Goal: Task Accomplishment & Management: Manage account settings

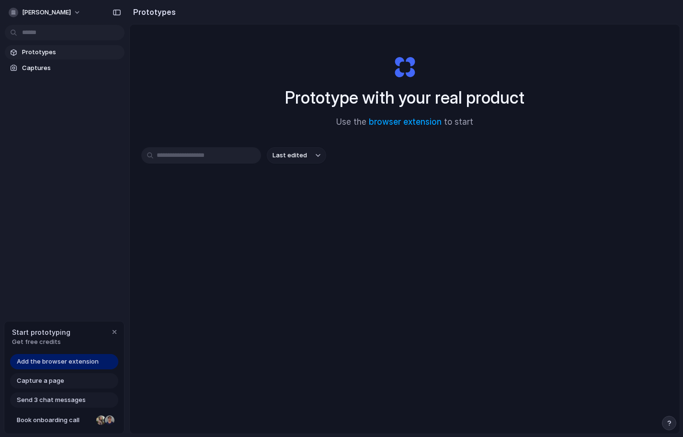
click at [463, 33] on div "Prototype with your real product Use the browser extension to start Last edited" at bounding box center [405, 254] width 550 height 460
click at [205, 56] on div "Prototype with your real product Use the browser extension to start Last edited" at bounding box center [405, 254] width 550 height 460
click at [240, 103] on div "Prototype with your real product Use the browser extension to start" at bounding box center [404, 87] width 383 height 103
click at [411, 119] on link "browser extension" at bounding box center [405, 122] width 73 height 10
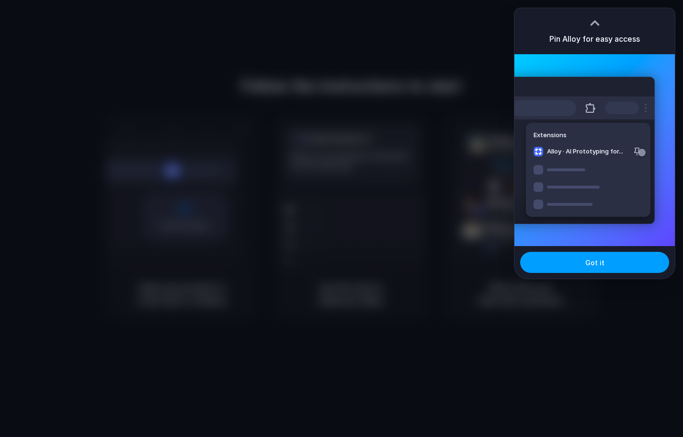
click at [600, 267] on button "Got it" at bounding box center [594, 262] width 149 height 21
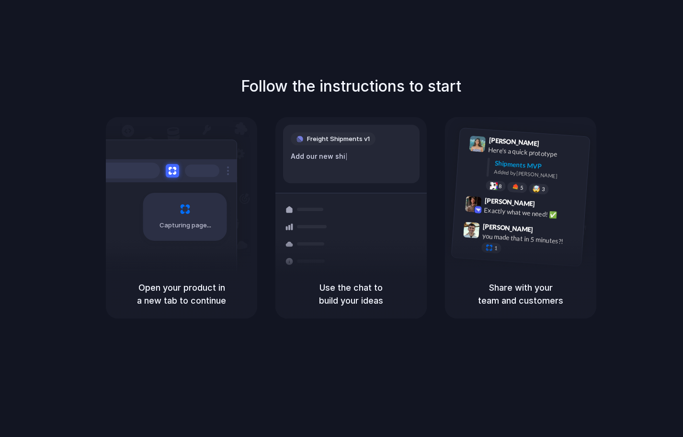
click at [649, 44] on div "Follow the instructions to start Capturing page Open your product in a new tab …" at bounding box center [351, 228] width 702 height 456
click at [591, 60] on div "Follow the instructions to start Capturing page Open your product in a new tab …" at bounding box center [351, 228] width 702 height 456
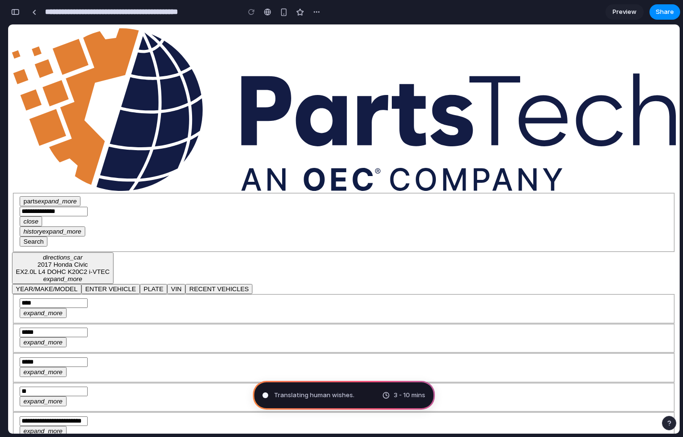
type input "**********"
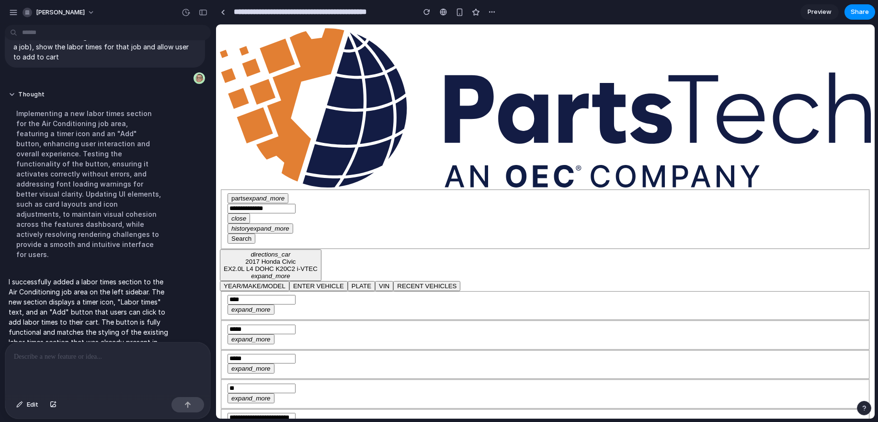
scroll to position [36, 0]
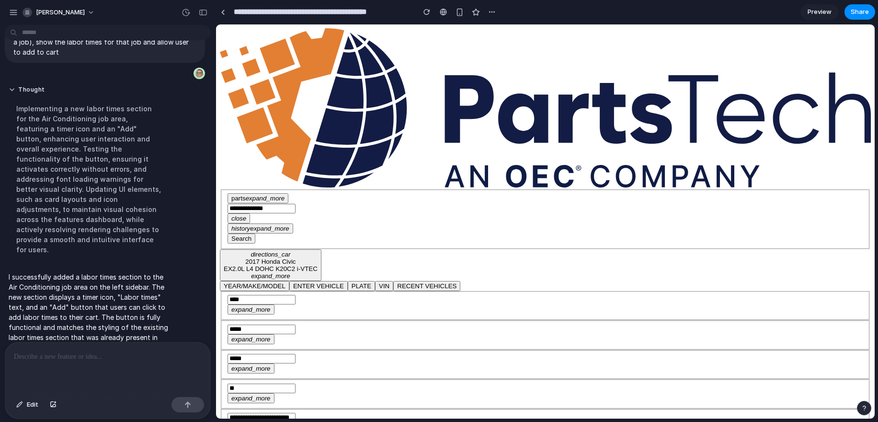
click at [73, 357] on p at bounding box center [108, 356] width 188 height 11
click at [85, 356] on p at bounding box center [108, 356] width 188 height 11
click at [105, 360] on p at bounding box center [108, 356] width 188 height 11
click at [29, 404] on span "Edit" at bounding box center [32, 405] width 11 height 10
click at [295, 154] on div at bounding box center [545, 221] width 659 height 394
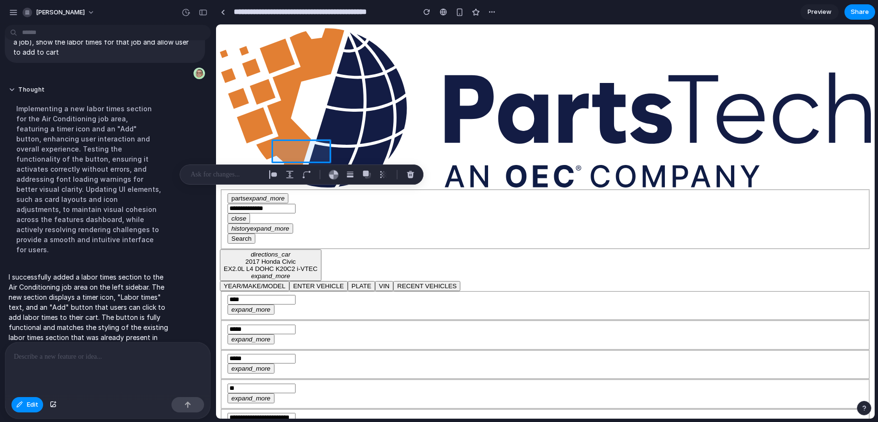
click at [230, 176] on p at bounding box center [226, 174] width 71 height 11
click at [335, 176] on div "button" at bounding box center [334, 175] width 10 height 10
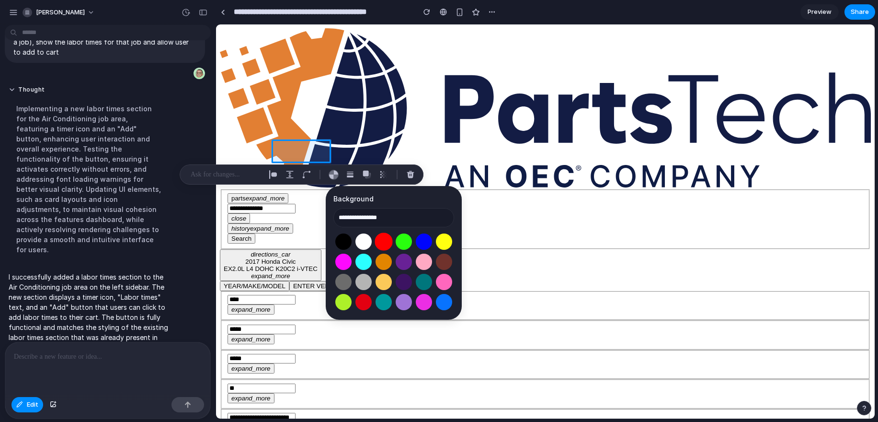
click at [385, 237] on button "Select color oklch(0.63 0.26 29)" at bounding box center [384, 241] width 18 height 18
click at [343, 240] on button "Select color oklch(0 0 0)" at bounding box center [343, 241] width 18 height 18
click at [361, 238] on button "Select color oklch(1 0 0)" at bounding box center [364, 241] width 18 height 18
type input "**********"
click at [408, 189] on div "**********" at bounding box center [394, 253] width 136 height 134
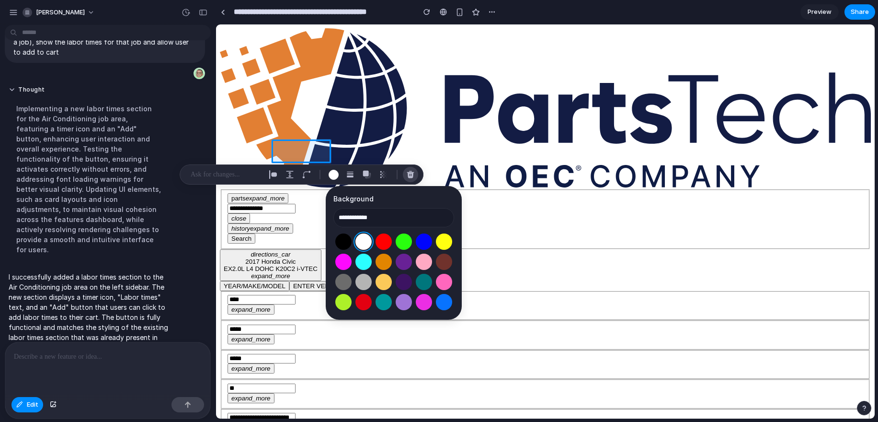
click at [408, 175] on div "button" at bounding box center [410, 174] width 9 height 9
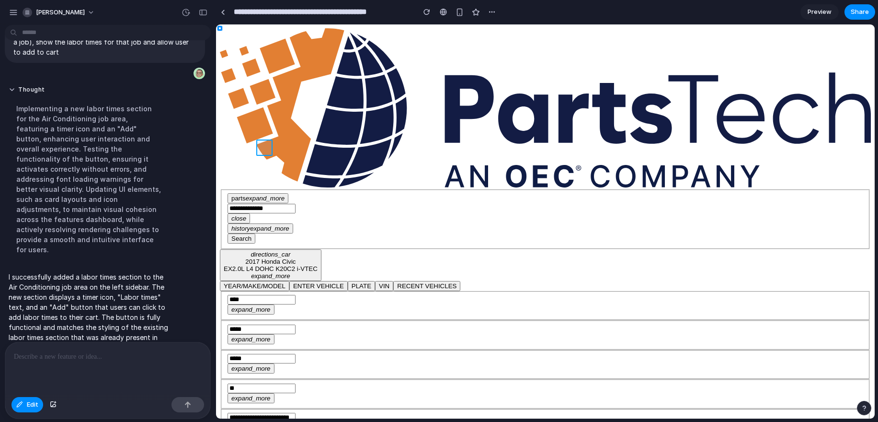
click at [266, 145] on div at bounding box center [545, 221] width 659 height 394
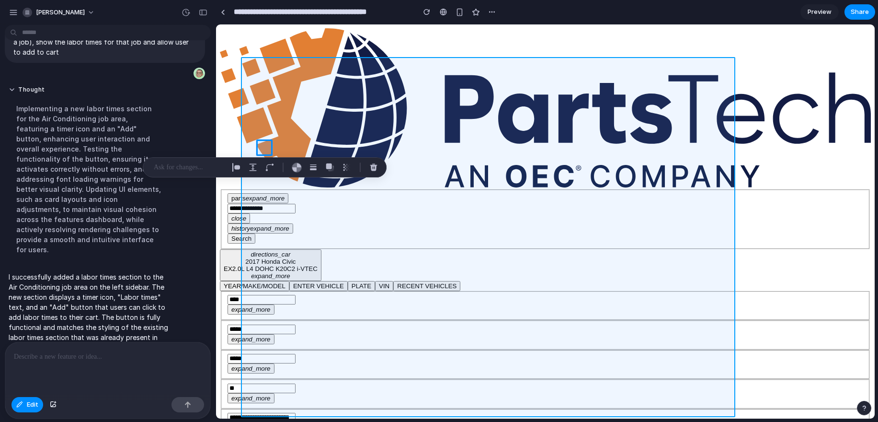
click at [366, 128] on div at bounding box center [545, 221] width 659 height 394
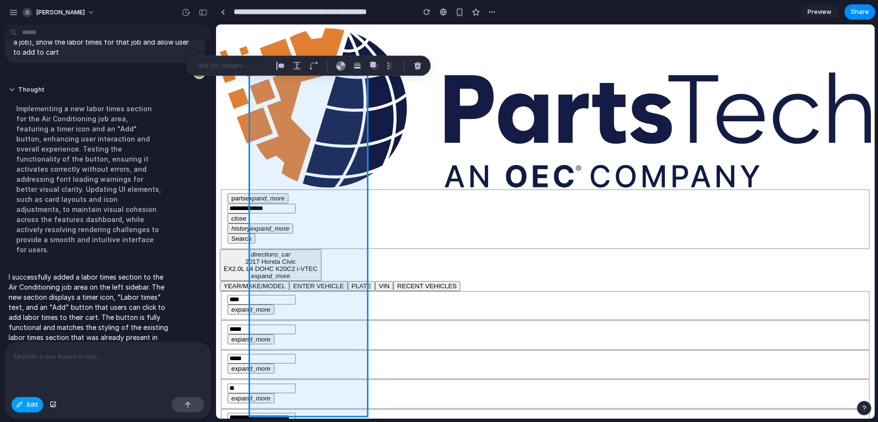
click at [28, 405] on span "Edit" at bounding box center [32, 405] width 11 height 10
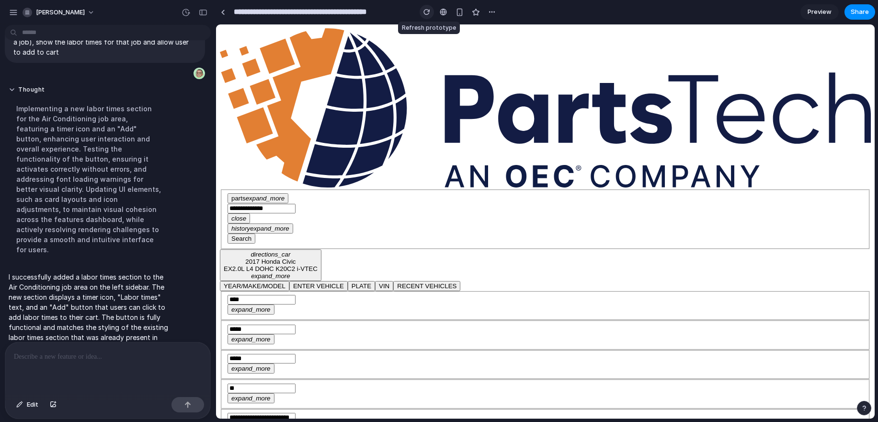
click at [426, 13] on div "button" at bounding box center [427, 12] width 7 height 7
click at [71, 363] on div at bounding box center [107, 367] width 205 height 51
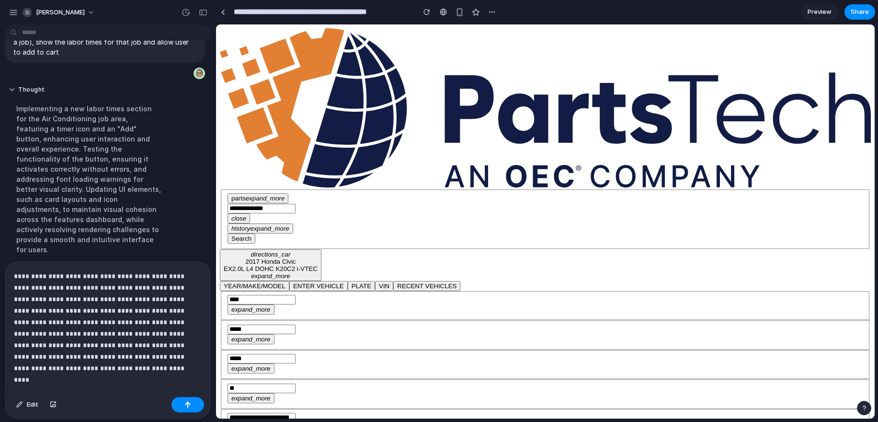
click at [103, 316] on p "**********" at bounding box center [108, 316] width 188 height 92
click at [190, 401] on div "button" at bounding box center [187, 404] width 7 height 7
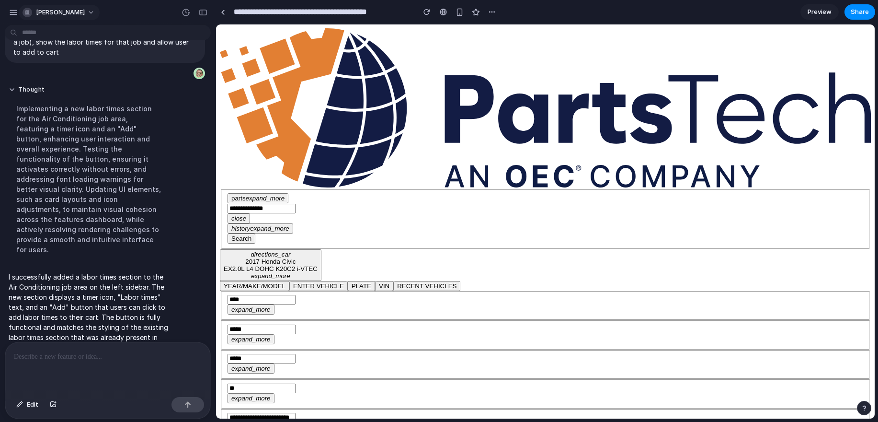
click at [27, 12] on div "button" at bounding box center [28, 13] width 10 height 10
click at [50, 31] on span "Settings" at bounding box center [49, 34] width 26 height 10
